Goal: Complete application form

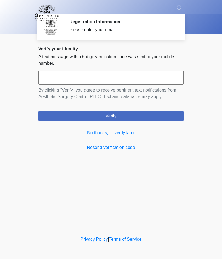
click at [131, 133] on link "No thanks, I'll verify later" at bounding box center [110, 133] width 145 height 7
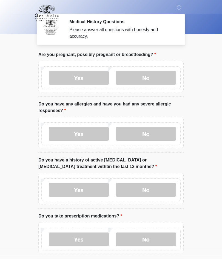
click at [140, 74] on label "No" at bounding box center [146, 78] width 60 height 14
click at [146, 68] on div "Yes No" at bounding box center [110, 77] width 139 height 23
click at [74, 132] on label "Yes" at bounding box center [79, 134] width 60 height 14
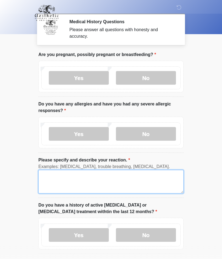
click at [66, 179] on textarea "Please specify and describe your reaction." at bounding box center [110, 182] width 145 height 24
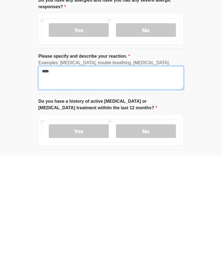
type textarea "****"
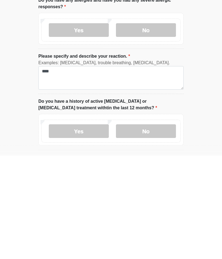
click at [145, 228] on label "No" at bounding box center [146, 235] width 60 height 14
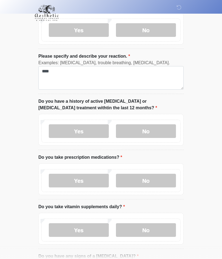
click at [75, 182] on label "Yes" at bounding box center [79, 181] width 60 height 14
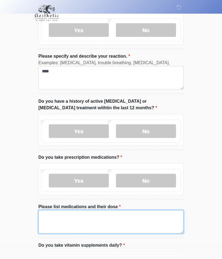
click at [60, 224] on textarea "Please list medications and their dose" at bounding box center [110, 222] width 145 height 24
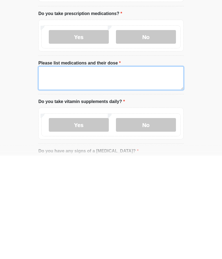
type textarea "*"
type textarea "**********"
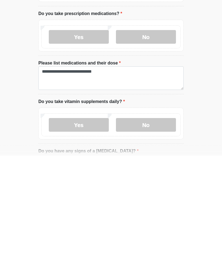
click at [82, 222] on label "Yes" at bounding box center [79, 229] width 60 height 14
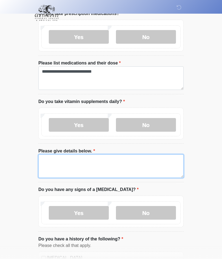
click at [66, 167] on textarea "Please give details below." at bounding box center [110, 167] width 145 height 24
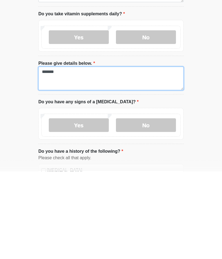
type textarea "*******"
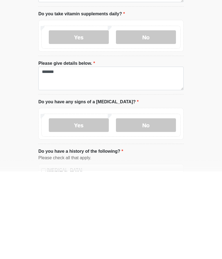
click at [146, 207] on label "No" at bounding box center [146, 214] width 60 height 14
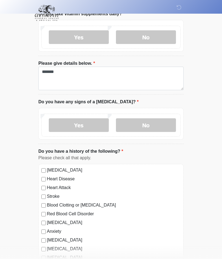
click at [82, 170] on label "[MEDICAL_DATA]" at bounding box center [113, 170] width 133 height 7
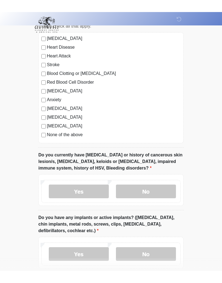
scroll to position [456, 0]
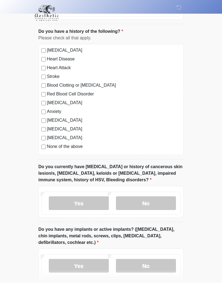
click at [147, 198] on label "No" at bounding box center [146, 203] width 60 height 14
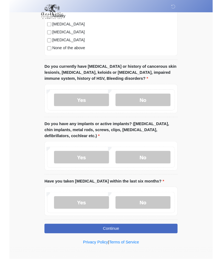
scroll to position [573, 0]
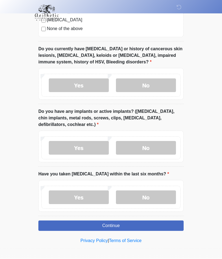
click at [67, 143] on label "Yes" at bounding box center [79, 148] width 60 height 14
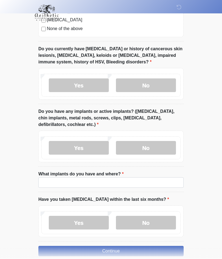
scroll to position [574, 0]
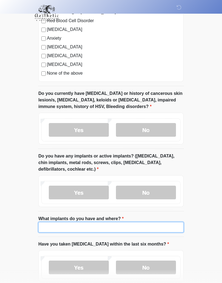
click at [135, 226] on input "What implants do you have and where?" at bounding box center [110, 227] width 145 height 10
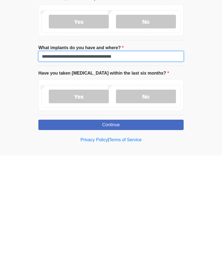
scroll to position [599, 0]
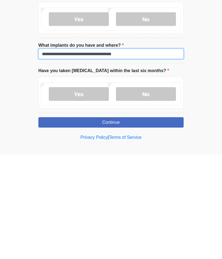
type input "**********"
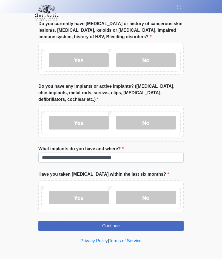
click at [159, 198] on label "No" at bounding box center [146, 198] width 60 height 14
click at [166, 226] on button "Continue" at bounding box center [110, 226] width 145 height 10
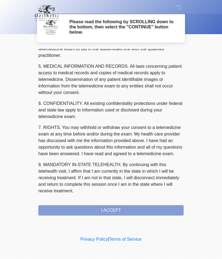
scroll to position [174, 0]
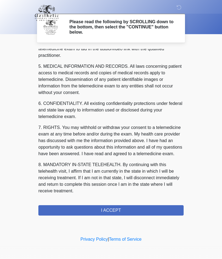
click at [159, 211] on button "I ACCEPT" at bounding box center [110, 210] width 145 height 10
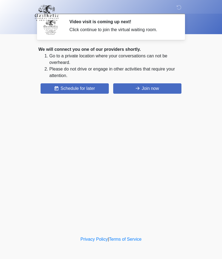
click at [173, 89] on button "Join now" at bounding box center [147, 88] width 68 height 10
